Goal: Information Seeking & Learning: Learn about a topic

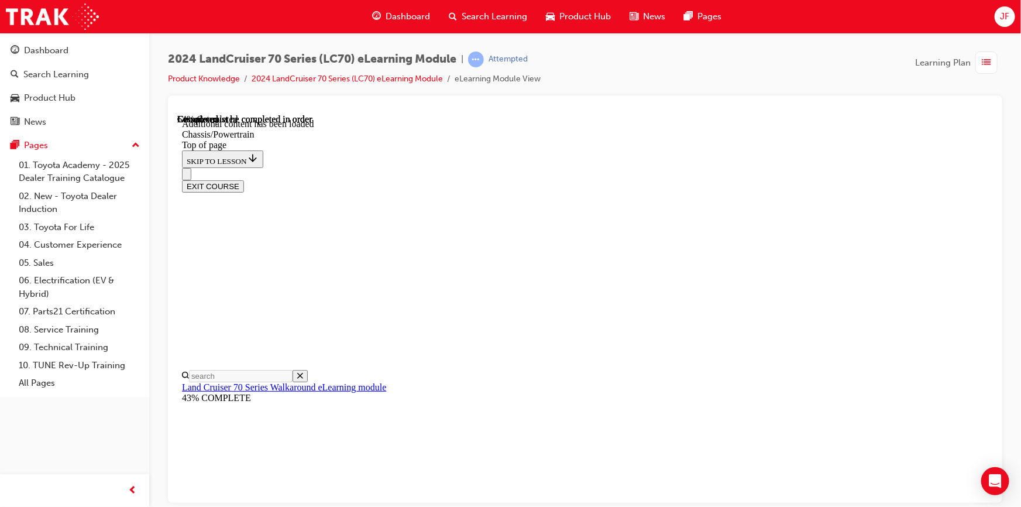
scroll to position [1848, 0]
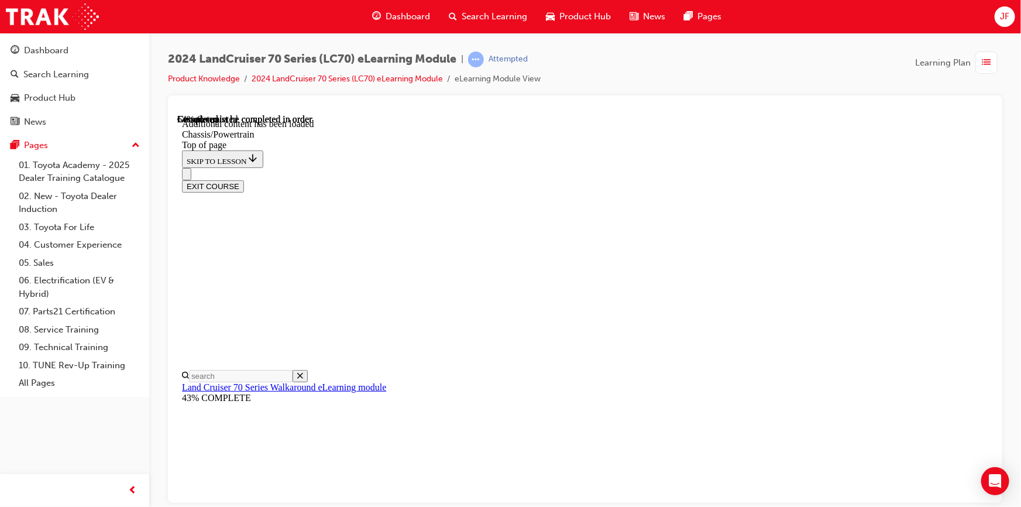
scroll to position [1741, 0]
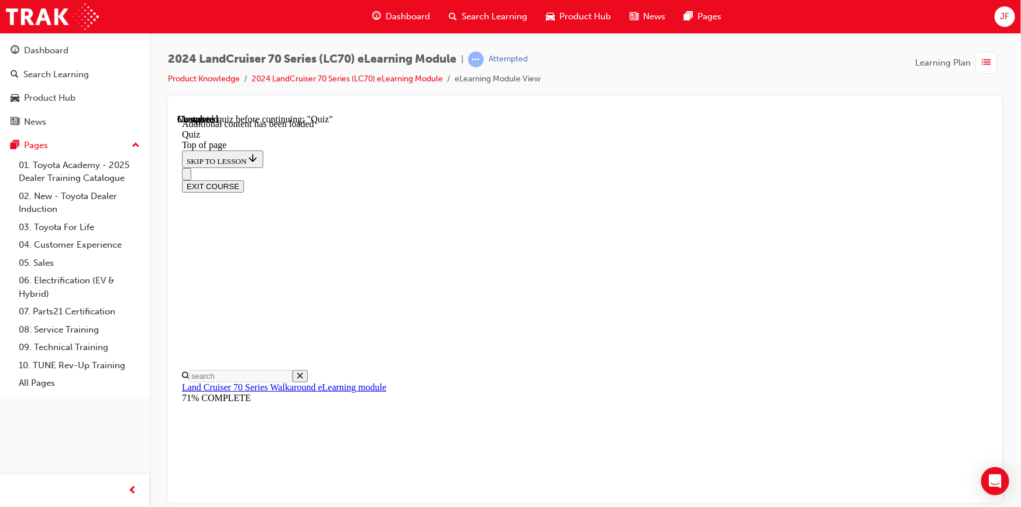
scroll to position [260, 0]
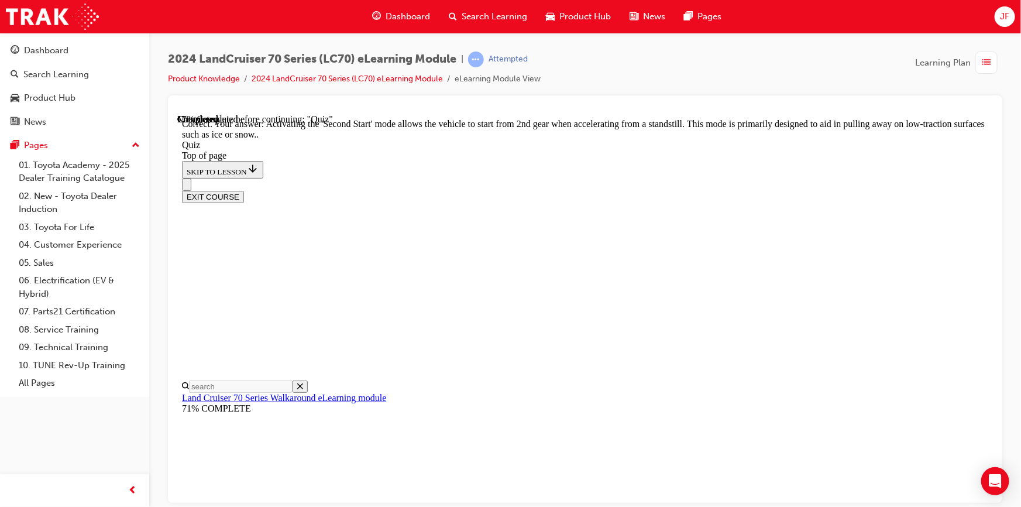
scroll to position [313, 0]
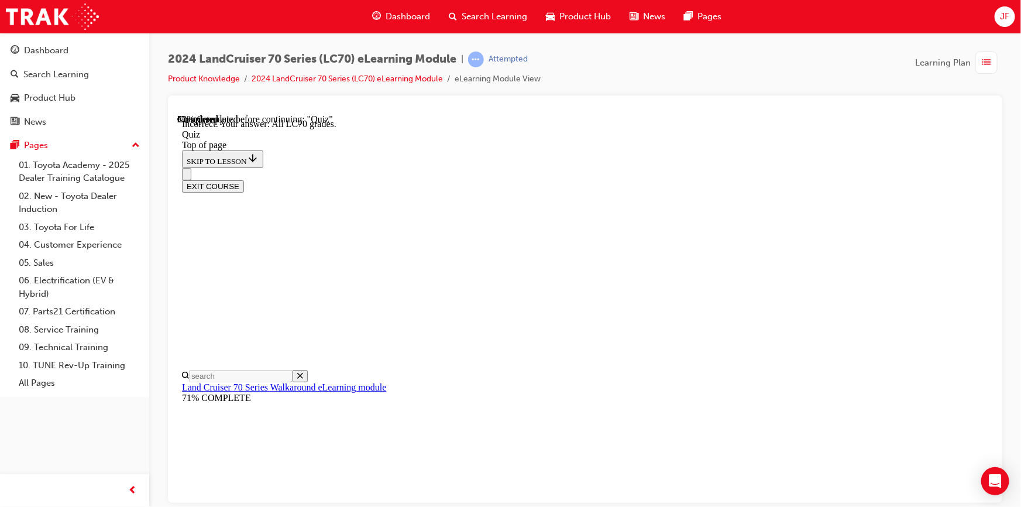
scroll to position [150, 0]
